Goal: Check status: Check status

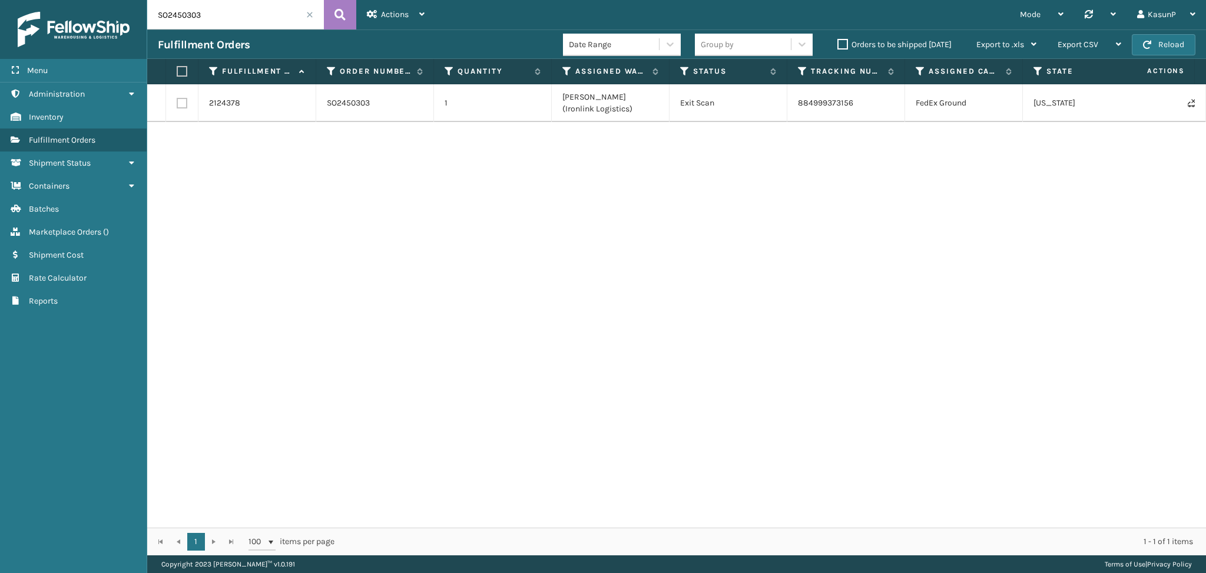
click at [198, 19] on input "SO2450303" at bounding box center [235, 14] width 177 height 29
paste input "34"
click at [343, 18] on icon at bounding box center [340, 15] width 11 height 18
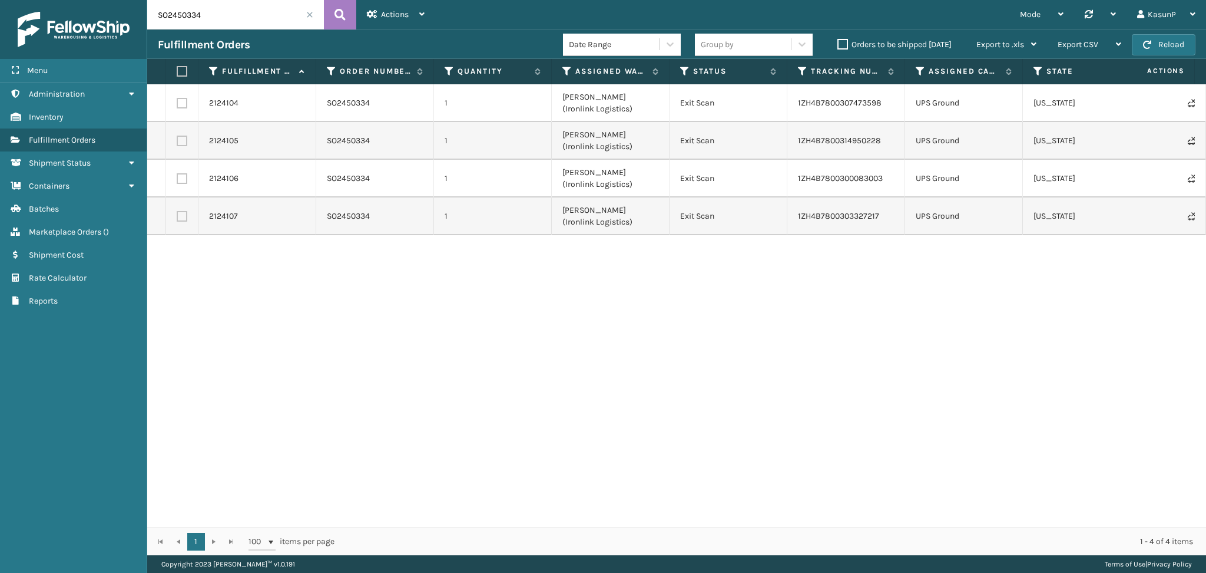
click at [190, 14] on input "SO2450334" at bounding box center [235, 14] width 177 height 29
paste input "131"
type input "SO2450131"
click at [338, 13] on icon at bounding box center [340, 15] width 11 height 18
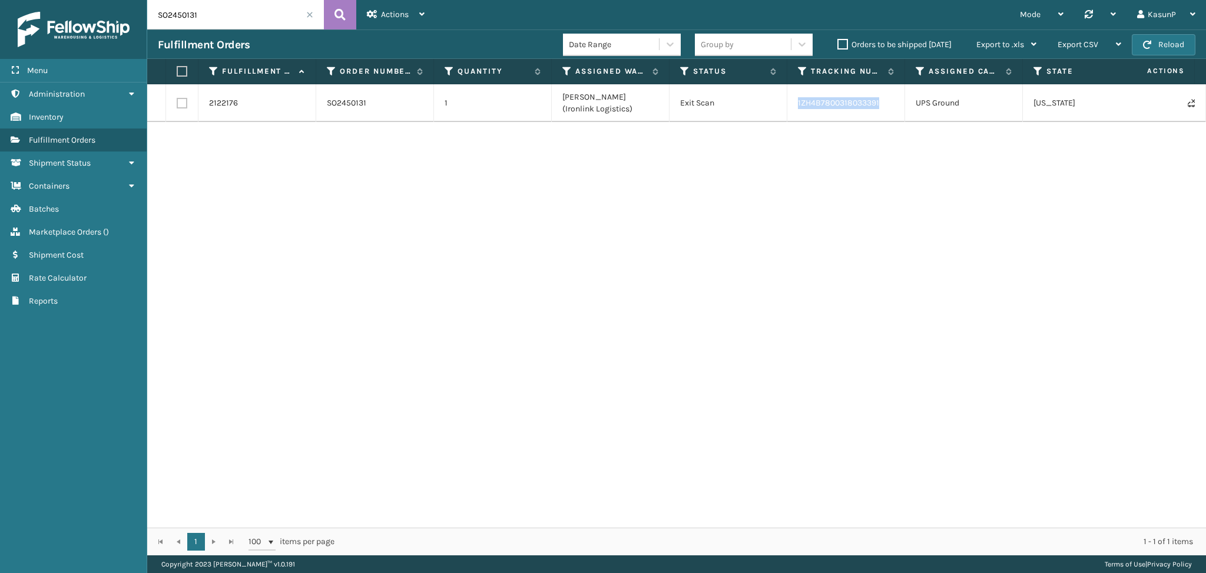
drag, startPoint x: 883, startPoint y: 104, endPoint x: 796, endPoint y: 111, distance: 86.9
click at [796, 111] on td "1ZH4B7800318033391" at bounding box center [847, 103] width 118 height 38
copy link "1ZH4B7800318033391"
